Goal: Information Seeking & Learning: Compare options

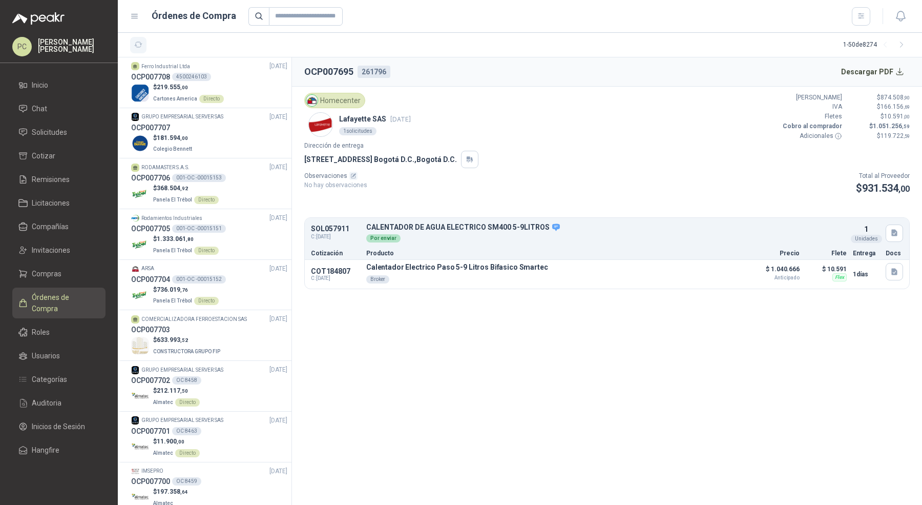
click at [140, 44] on icon "button" at bounding box center [138, 44] width 9 height 9
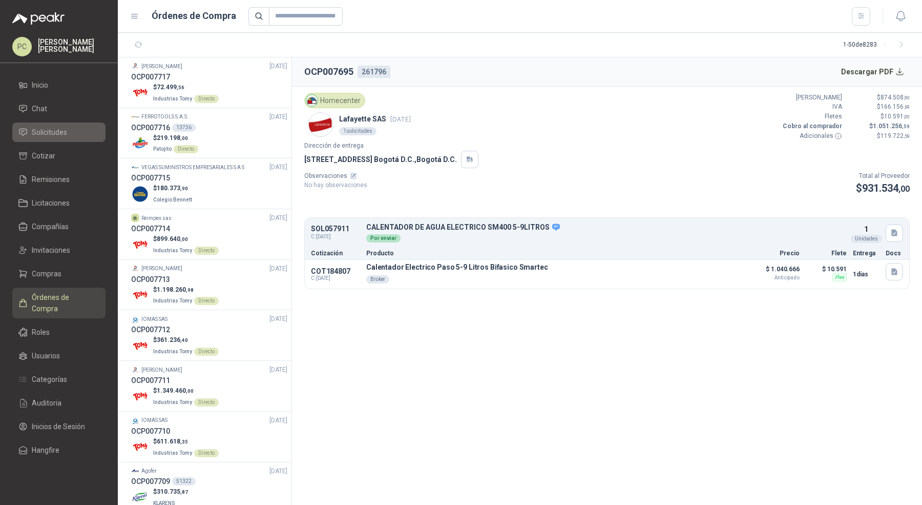
click at [63, 126] on link "Solicitudes" at bounding box center [58, 131] width 93 height 19
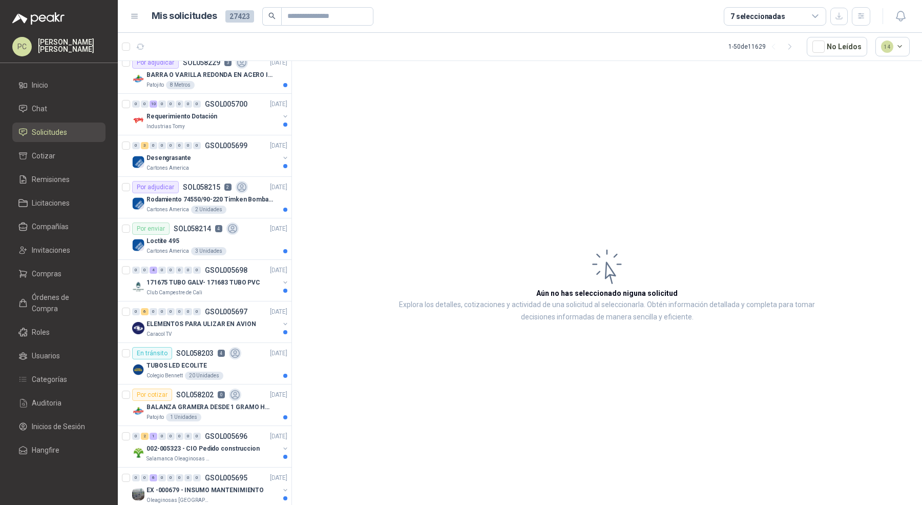
scroll to position [592, 0]
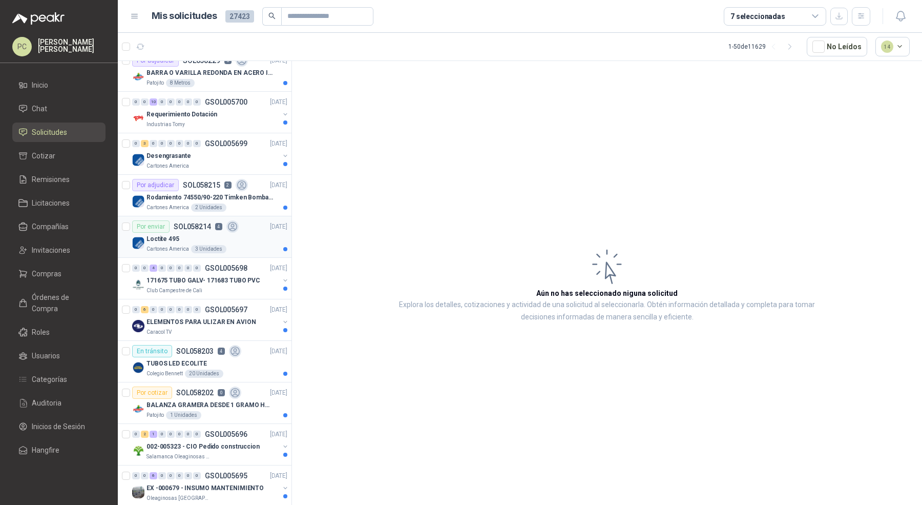
click at [252, 245] on div "Cartones America 3 Unidades" at bounding box center [217, 249] width 141 height 8
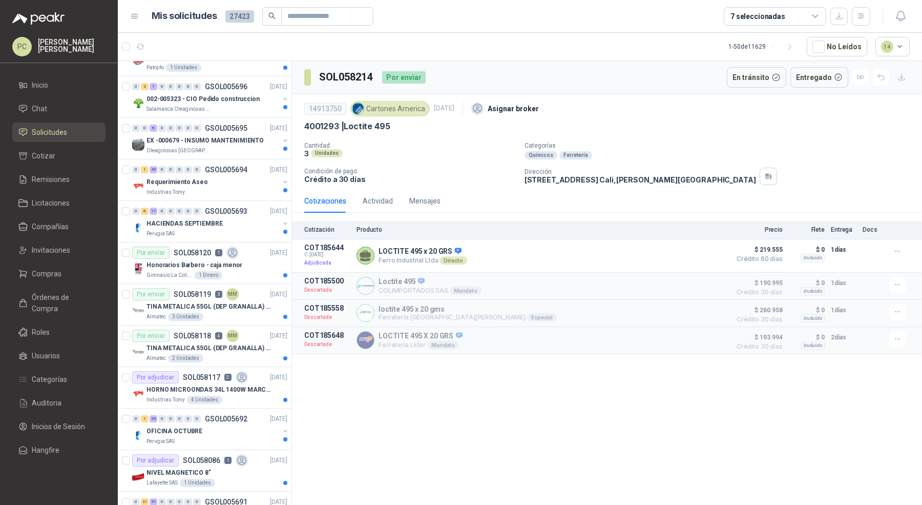
scroll to position [940, 0]
click at [77, 293] on span "Órdenes de Compra" at bounding box center [64, 303] width 64 height 23
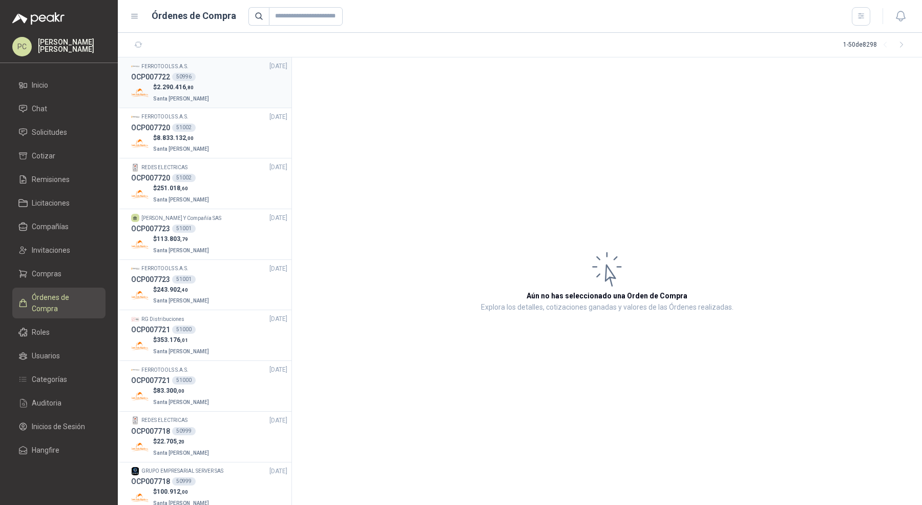
click at [207, 83] on div "$ 2.290.416 ,80 Santa [PERSON_NAME]" at bounding box center [209, 93] width 156 height 21
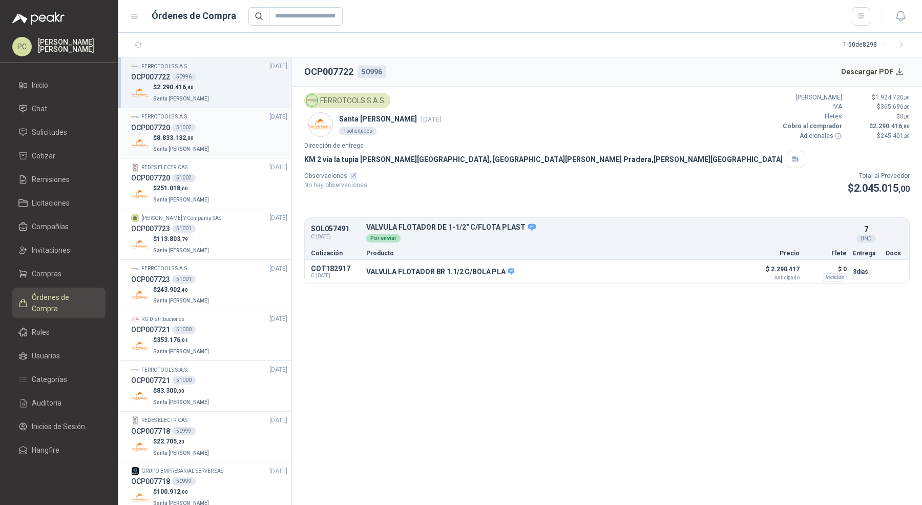
click at [178, 131] on div "51002" at bounding box center [184, 128] width 24 height 8
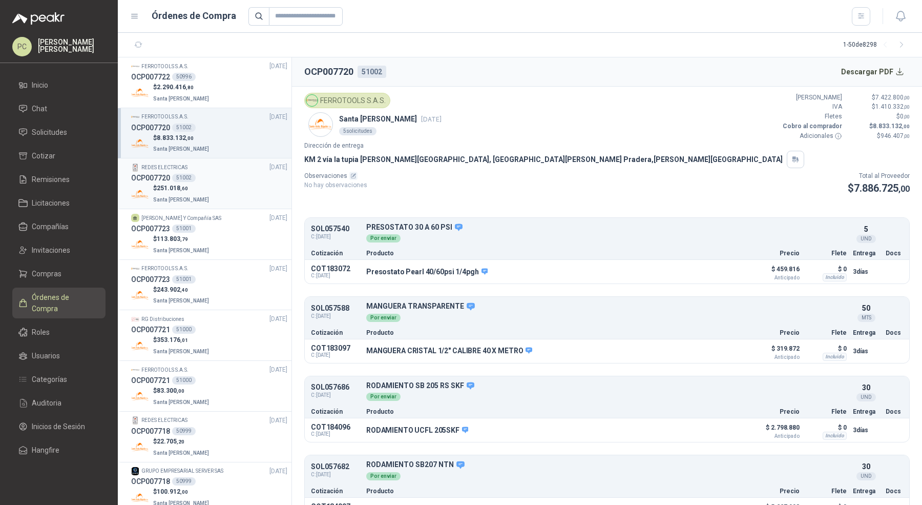
click at [181, 197] on span "Santa [PERSON_NAME]" at bounding box center [181, 200] width 56 height 6
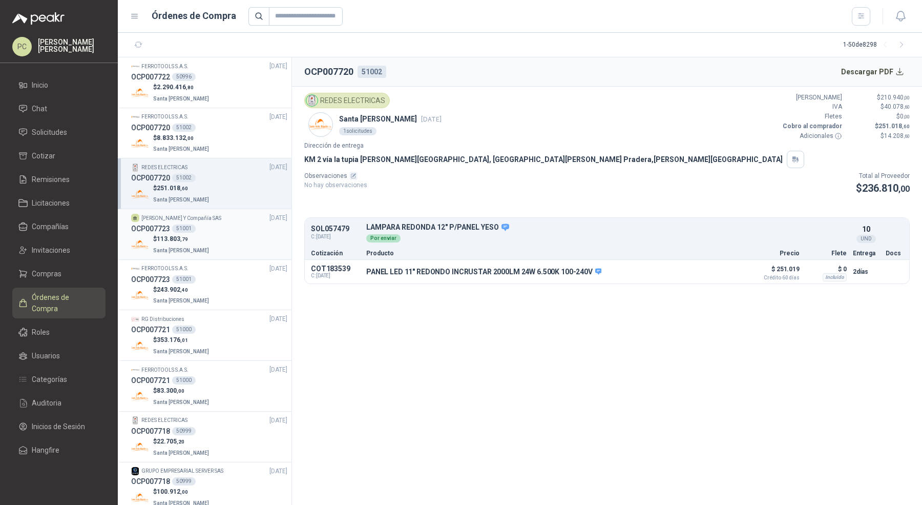
click at [179, 240] on span "113.803 ,79" at bounding box center [172, 238] width 31 height 7
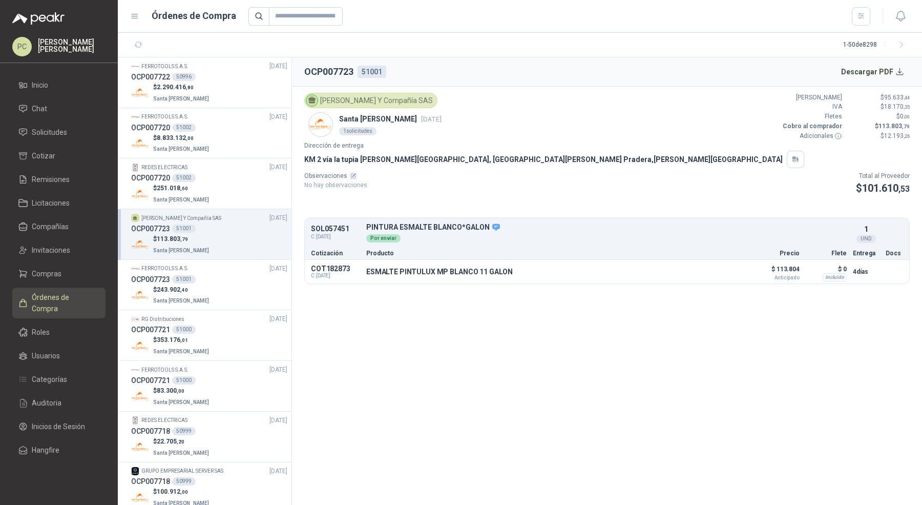
scroll to position [50, 0]
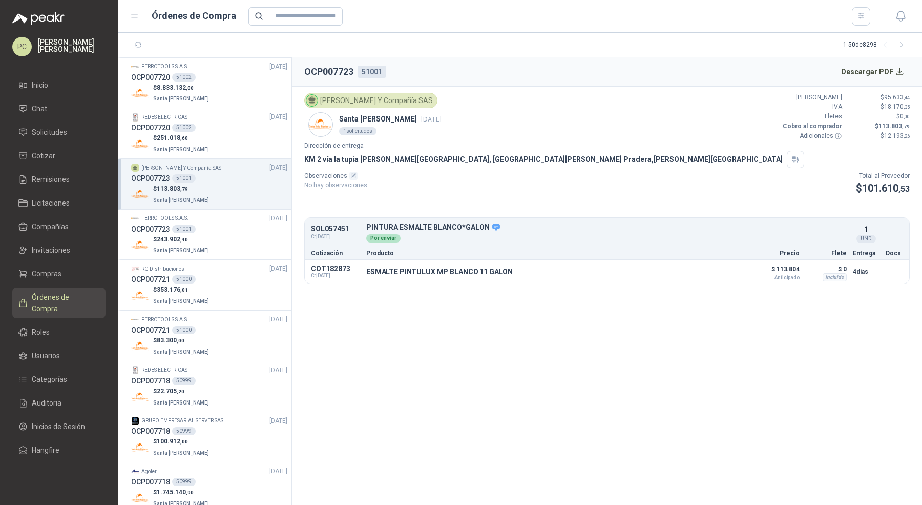
click at [179, 240] on span "243.902 ,40" at bounding box center [172, 239] width 31 height 7
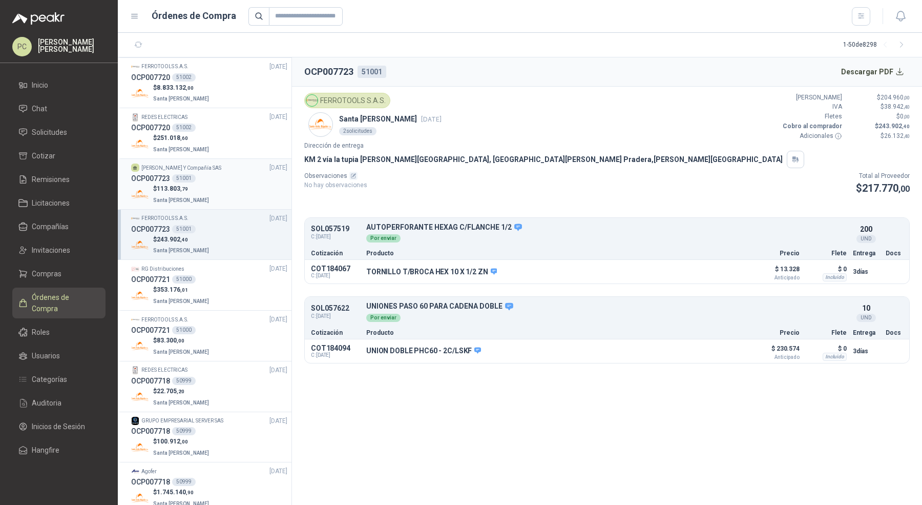
scroll to position [81, 0]
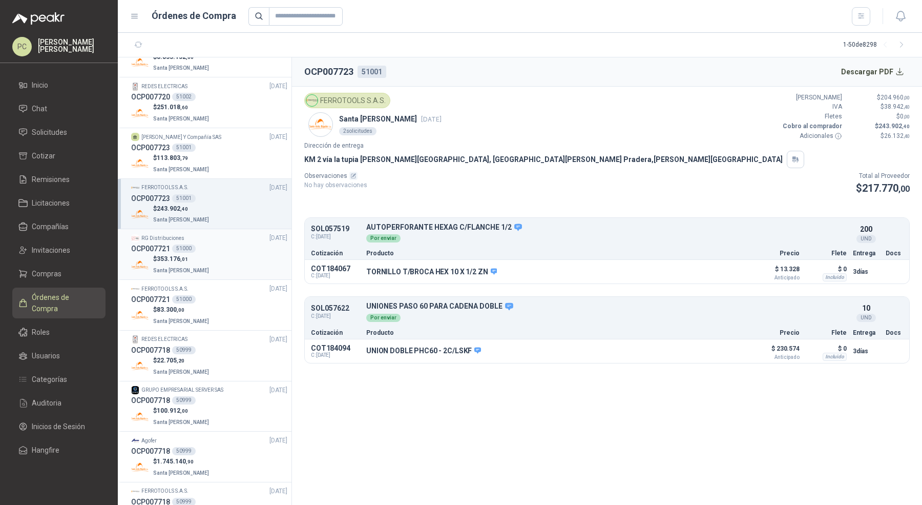
click at [177, 250] on div "51000" at bounding box center [184, 248] width 24 height 8
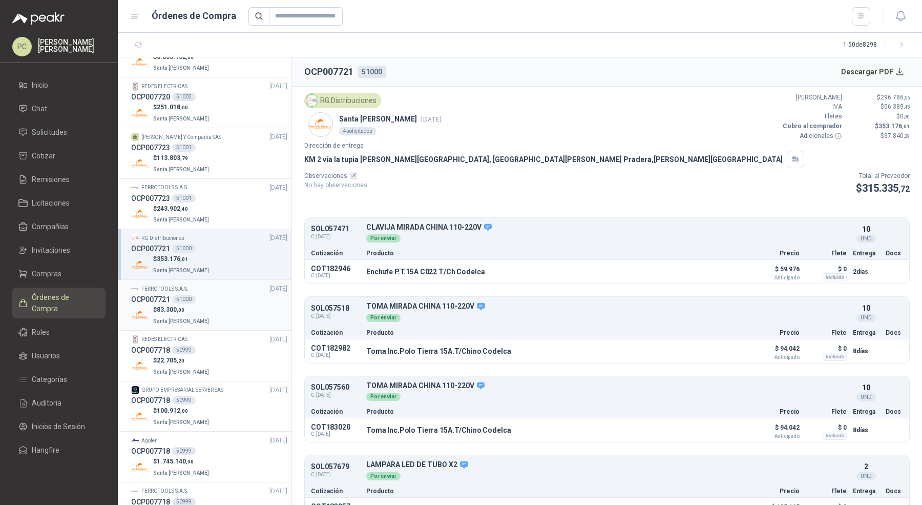
click at [182, 310] on span ",00" at bounding box center [181, 310] width 8 height 6
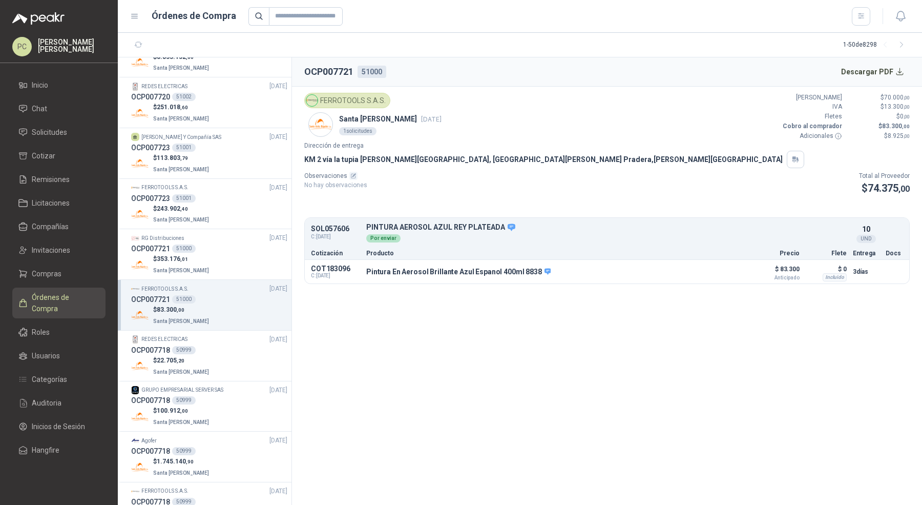
scroll to position [127, 0]
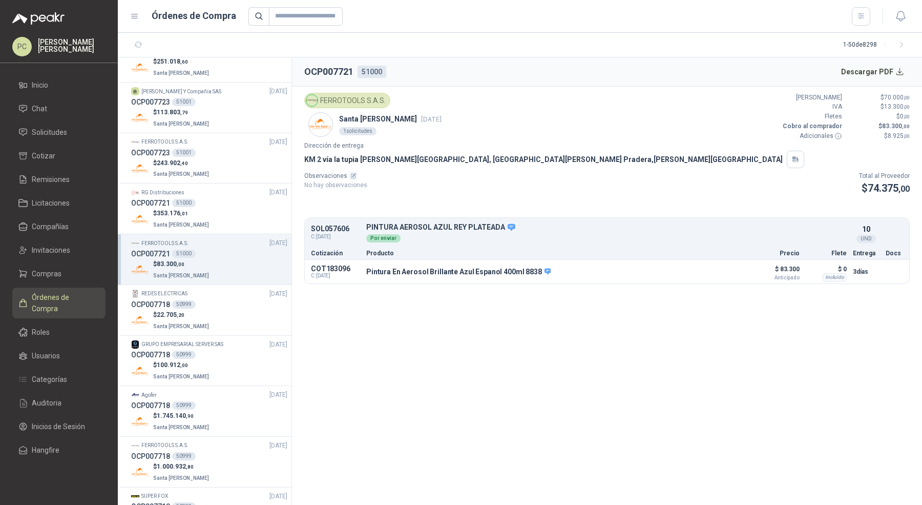
click at [182, 311] on span "22.705 ,20" at bounding box center [171, 314] width 28 height 7
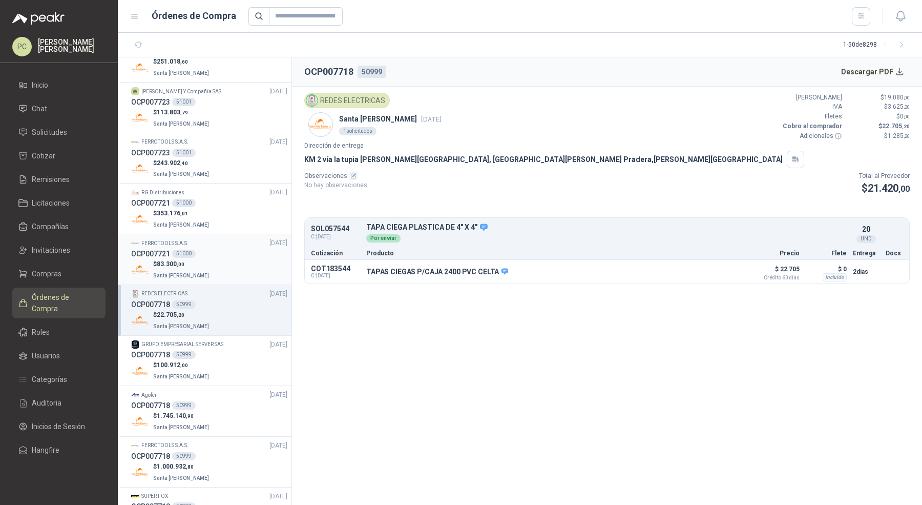
scroll to position [159, 0]
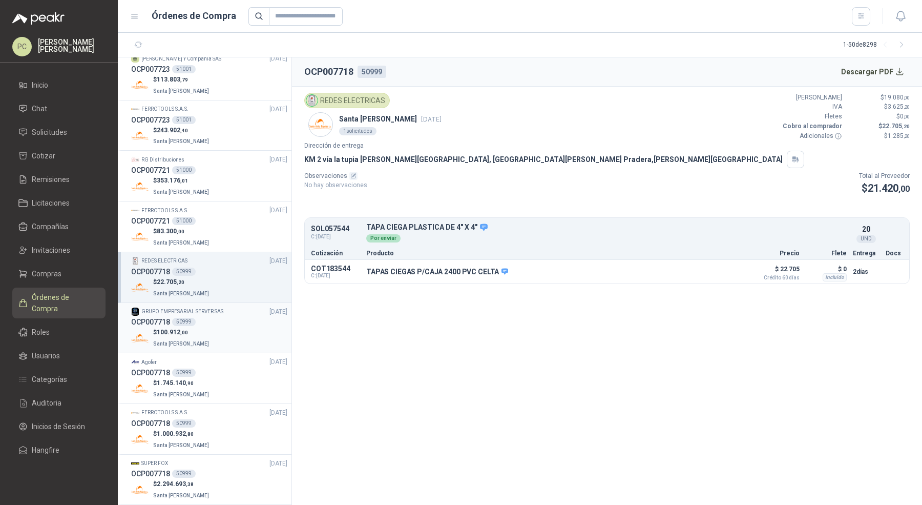
click at [176, 332] on span "100.912 ,00" at bounding box center [172, 332] width 31 height 7
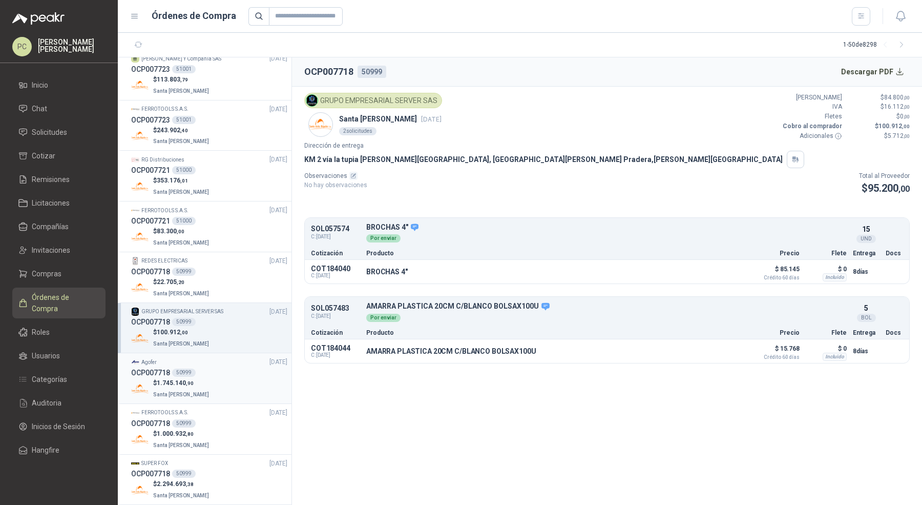
click at [171, 392] on span "Santa [PERSON_NAME]" at bounding box center [181, 395] width 56 height 6
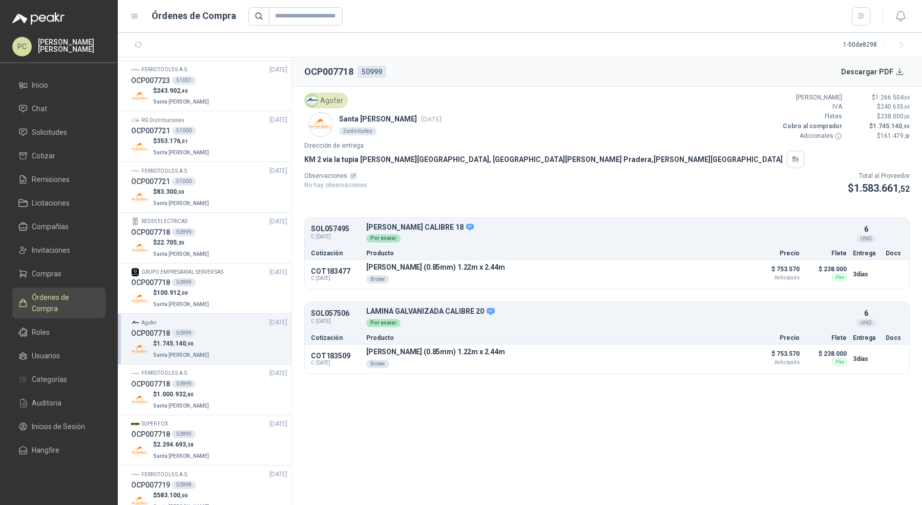
scroll to position [214, 0]
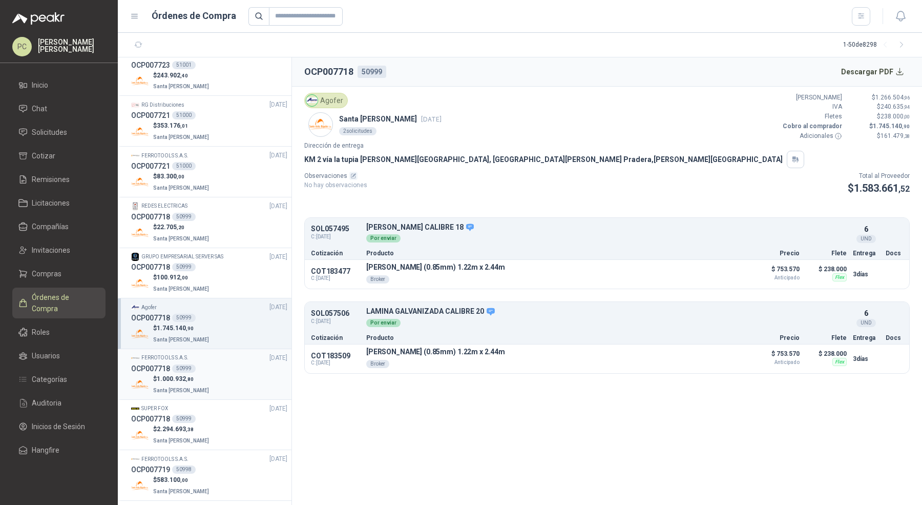
click at [176, 364] on div "50999" at bounding box center [184, 368] width 24 height 8
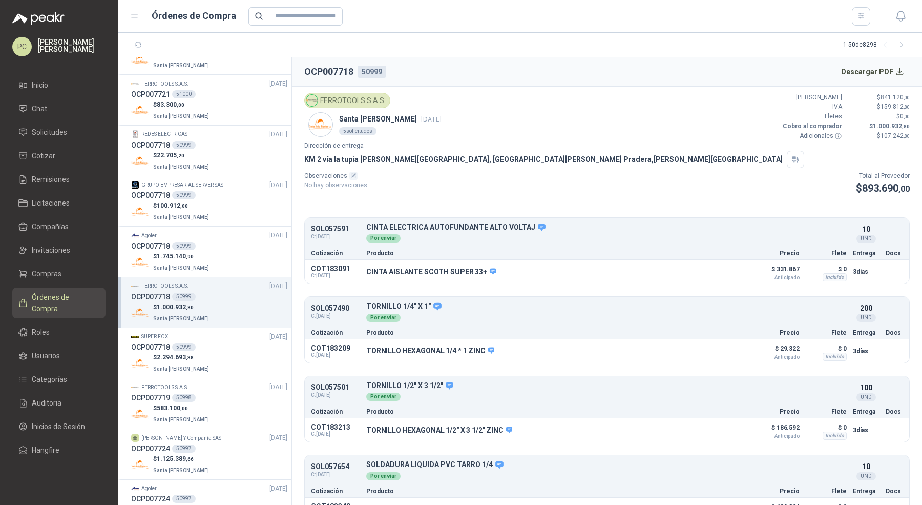
scroll to position [287, 0]
click at [176, 365] on span "Santa [PERSON_NAME]" at bounding box center [181, 368] width 56 height 6
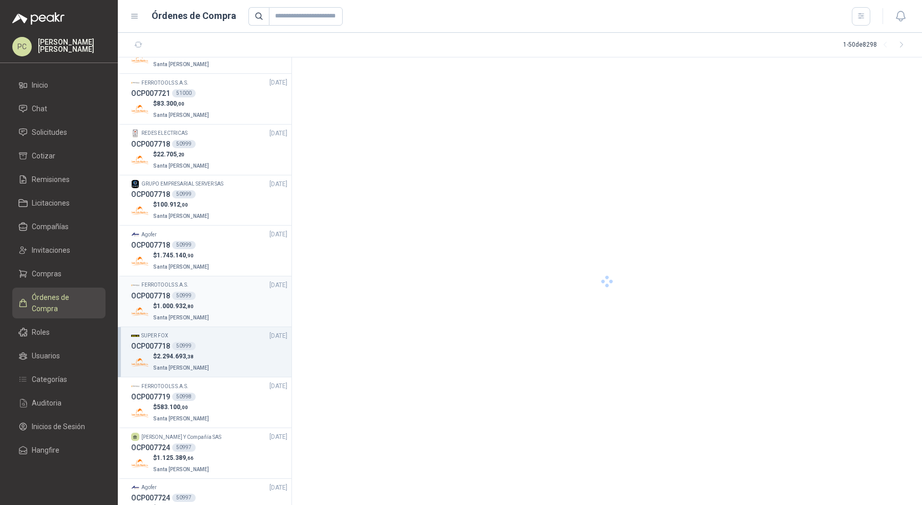
click at [176, 365] on span "Santa [PERSON_NAME]" at bounding box center [181, 368] width 56 height 6
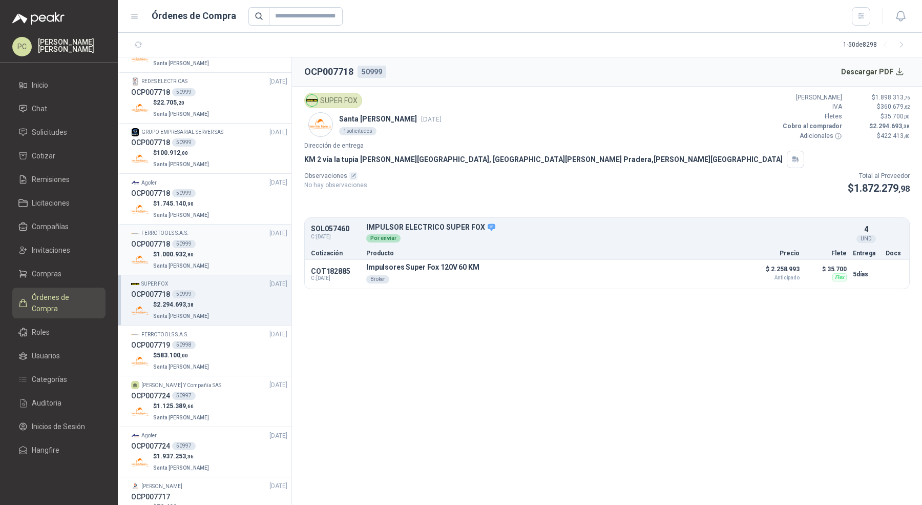
scroll to position [339, 0]
click at [188, 340] on div "50998" at bounding box center [184, 344] width 24 height 8
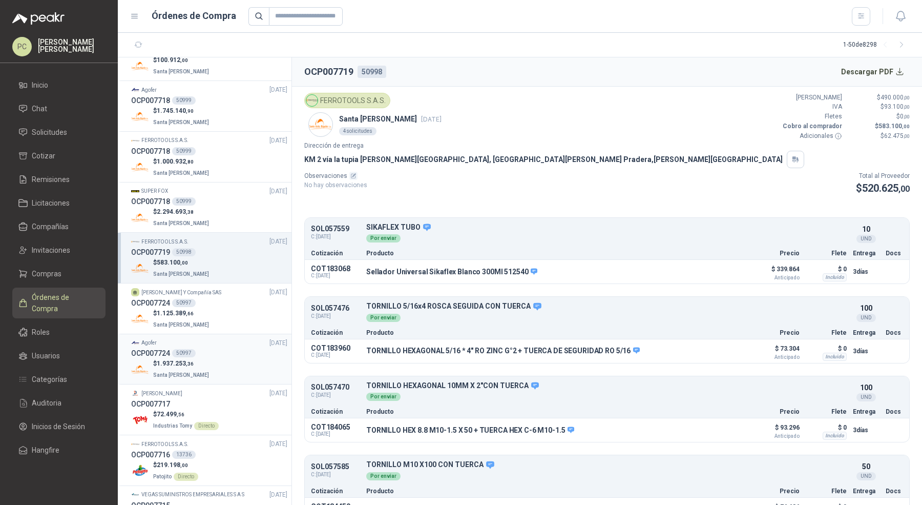
scroll to position [434, 0]
click at [195, 311] on p "$ 1.125.389 ,66" at bounding box center [182, 311] width 58 height 10
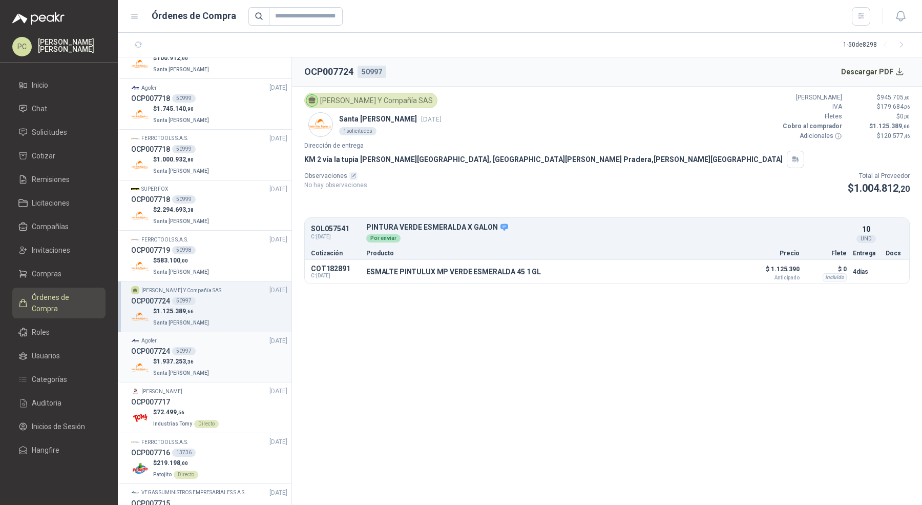
click at [193, 359] on span ",36" at bounding box center [190, 362] width 8 height 6
